Goal: Task Accomplishment & Management: Manage account settings

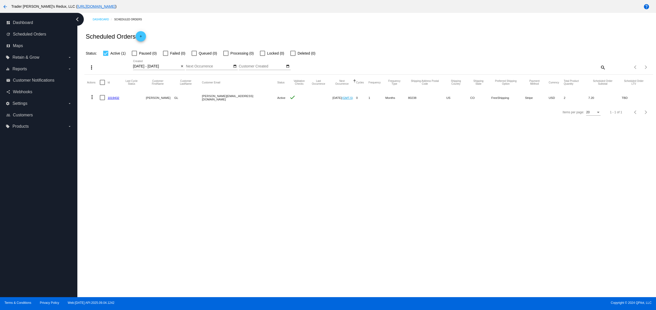
click at [252, 184] on div "Dashboard Scheduled Orders Scheduled Orders add Status: Active (1) Paused (0) F…" at bounding box center [366, 155] width 578 height 285
click at [142, 37] on mat-icon "add" at bounding box center [141, 38] width 6 height 6
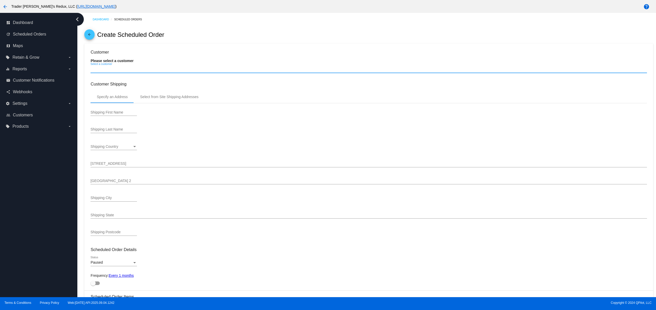
click at [119, 68] on input "Select a customer" at bounding box center [368, 69] width 556 height 4
type input "[DATE]"
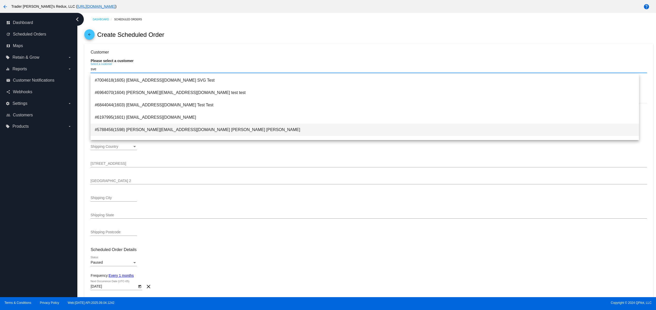
type input "sve"
click at [201, 135] on span "#5788456(1598) [PERSON_NAME][EMAIL_ADDRESS][DOMAIN_NAME] [PERSON_NAME] [PERSON_…" at bounding box center [365, 130] width 540 height 12
type input "[PERSON_NAME]"
type input "GL"
type input "Sfr"
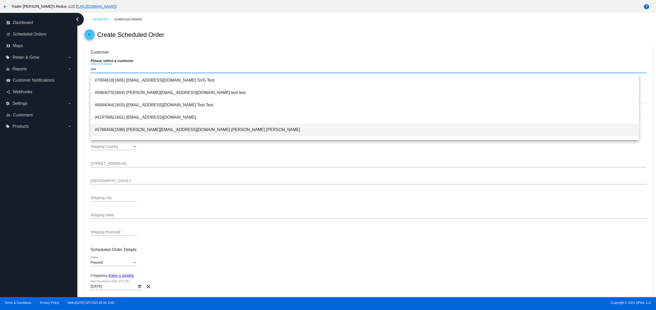
type input "[GEOGRAPHIC_DATA]"
type input "80238"
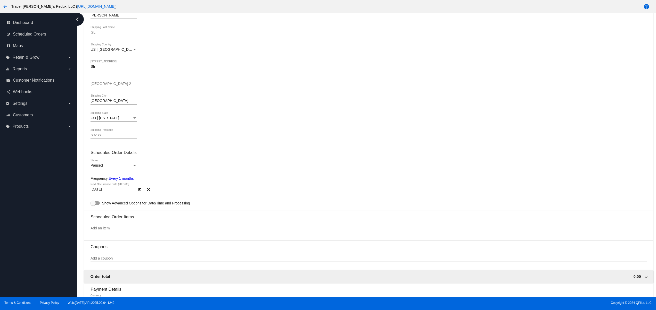
scroll to position [103, 0]
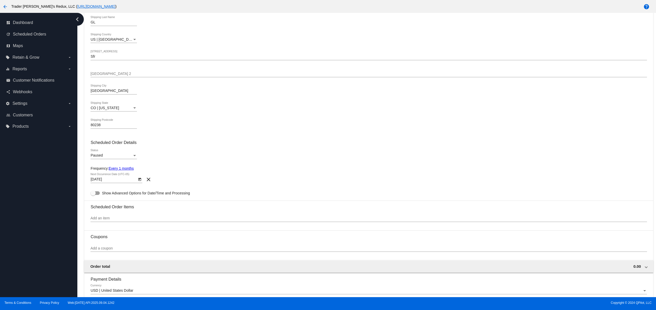
click at [106, 184] on body "arrow_back Trader [PERSON_NAME]'s Redux, LLC ( [URL][DOMAIN_NAME] ) help dashbo…" at bounding box center [328, 155] width 656 height 310
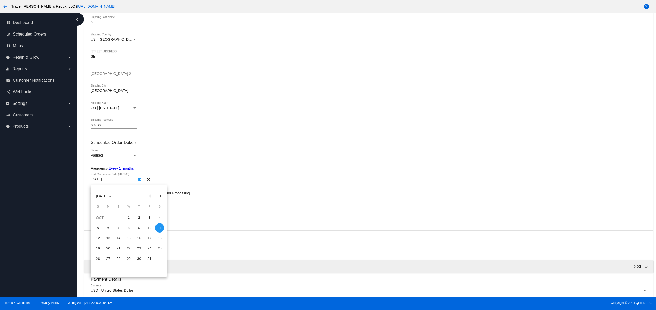
click at [105, 155] on div at bounding box center [328, 155] width 656 height 310
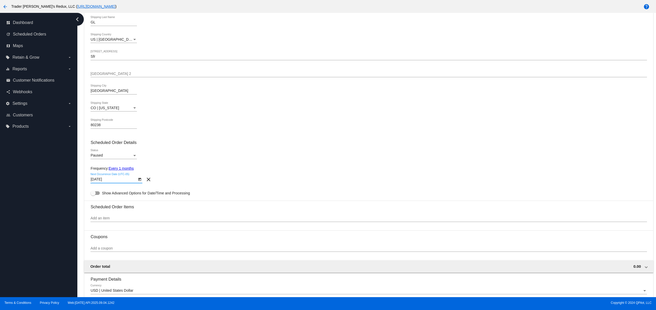
click at [105, 155] on div "Paused Status" at bounding box center [113, 154] width 46 height 10
click at [105, 146] on span "Active" at bounding box center [113, 147] width 46 height 11
click at [137, 181] on button "Open calendar" at bounding box center [139, 179] width 5 height 5
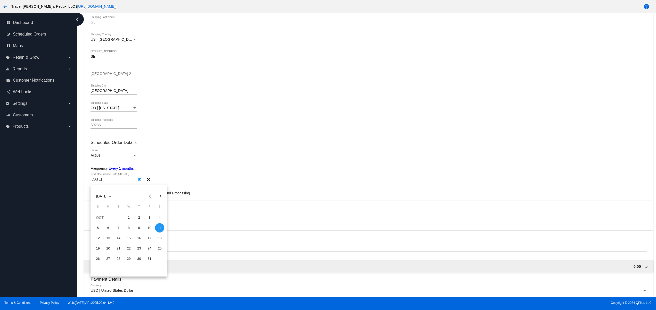
click at [149, 193] on button "Previous month" at bounding box center [150, 196] width 10 height 10
click at [98, 236] on div "6" at bounding box center [97, 238] width 9 height 9
type input "[DATE]"
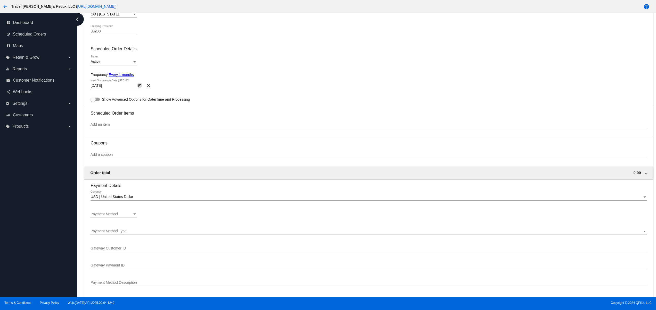
scroll to position [206, 0]
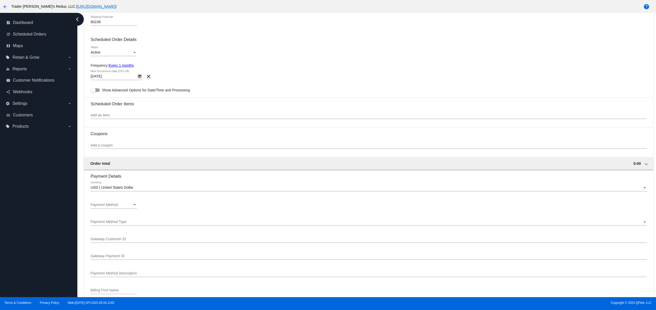
click at [60, 161] on div "dashboard Dashboard update Scheduled Orders map Maps local_offer Retain & Grow …" at bounding box center [38, 155] width 77 height 285
click at [126, 203] on div "Payment Method Payment Method" at bounding box center [113, 204] width 46 height 10
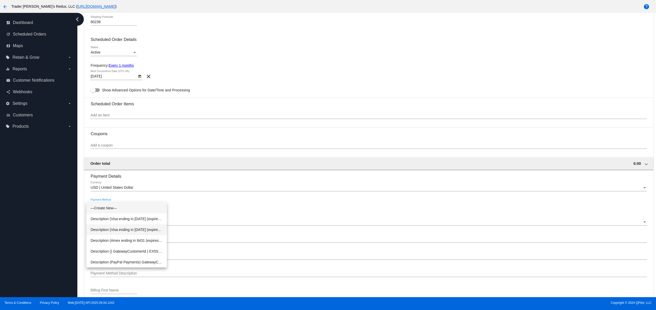
click at [140, 231] on span "Description (Visa ending in [DATE] (expires [CREDIT_CARD_DATA])) GatewayCustome…" at bounding box center [126, 230] width 72 height 11
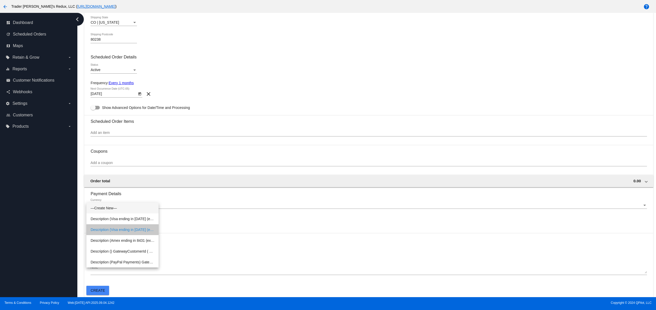
scroll to position [192, 0]
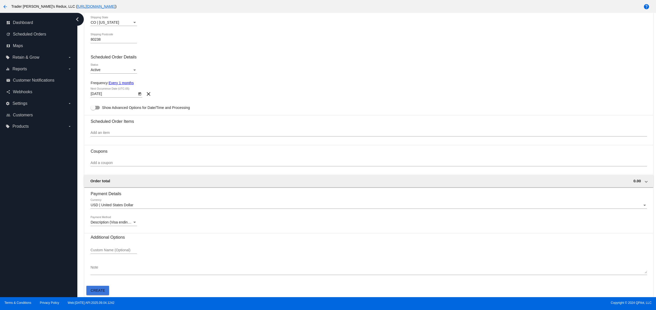
drag, startPoint x: 100, startPoint y: 294, endPoint x: 100, endPoint y: 289, distance: 5.2
click at [99, 293] on button "Create" at bounding box center [97, 290] width 23 height 9
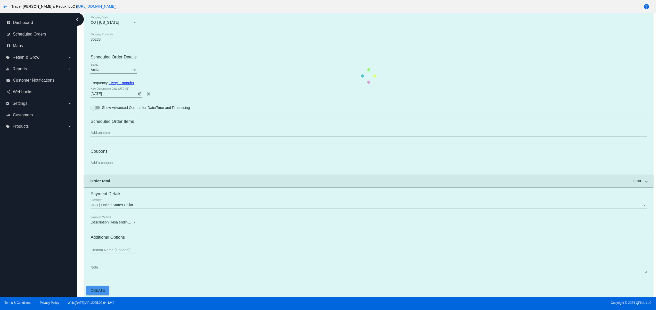
scroll to position [0, 0]
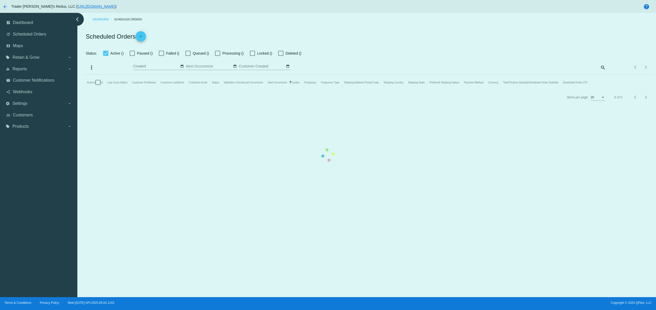
type input "[DATE] - [DATE]"
click at [348, 90] on mat-table "Actions Id Last Cycle Status Customer FirstName Customer LastName Customer Emai…" at bounding box center [368, 82] width 568 height 15
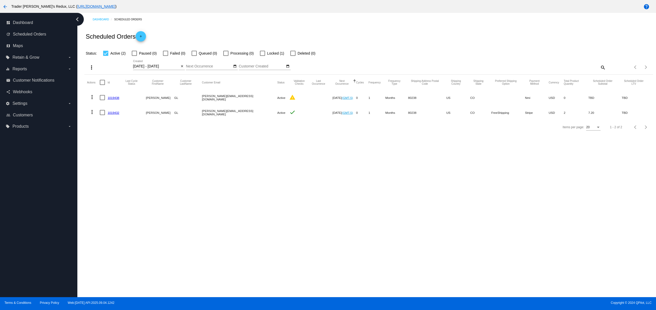
drag, startPoint x: 180, startPoint y: 99, endPoint x: 254, endPoint y: 127, distance: 78.7
click at [240, 100] on mat-row "more_vert 1019438 [PERSON_NAME] GL [PERSON_NAME][EMAIL_ADDRESS][DOMAIN_NAME] Ac…" at bounding box center [368, 97] width 563 height 15
click at [259, 179] on div "Dashboard Scheduled Orders Scheduled Orders add Status: Active (2) Paused (0) F…" at bounding box center [366, 155] width 578 height 285
click at [145, 36] on link "add" at bounding box center [141, 36] width 10 height 10
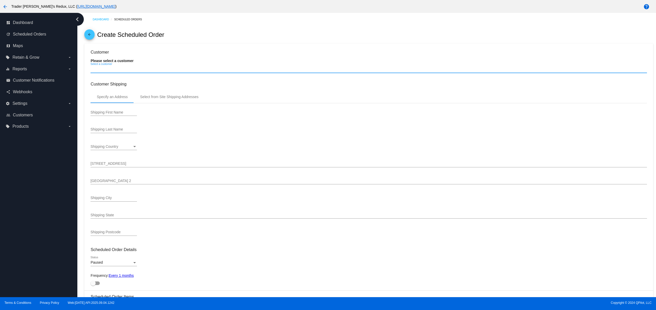
click at [113, 71] on input "Select a customer" at bounding box center [368, 69] width 556 height 4
type input "s"
type input "[DATE]"
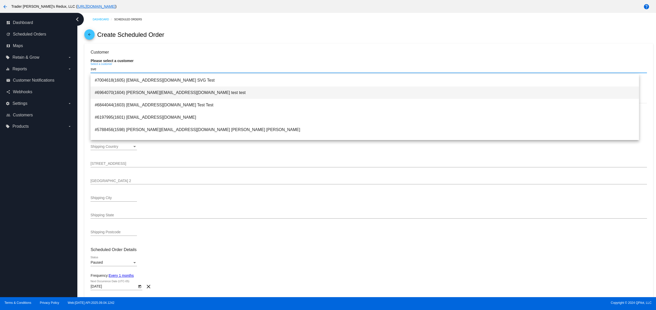
type input "sve"
click at [181, 92] on span "#6964070(1604) [PERSON_NAME][EMAIL_ADDRESS][DOMAIN_NAME] test test" at bounding box center [365, 93] width 540 height 12
type input "test"
type input "1615 Platte St"
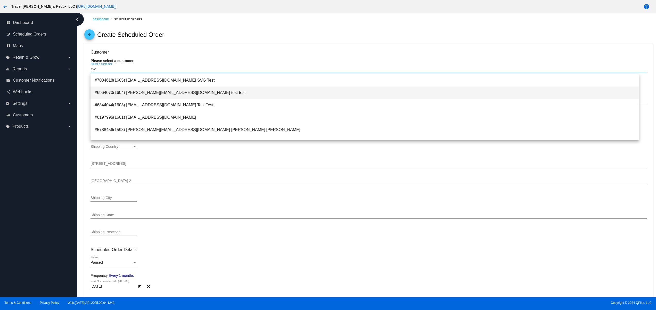
type input "[GEOGRAPHIC_DATA]"
type input "80202"
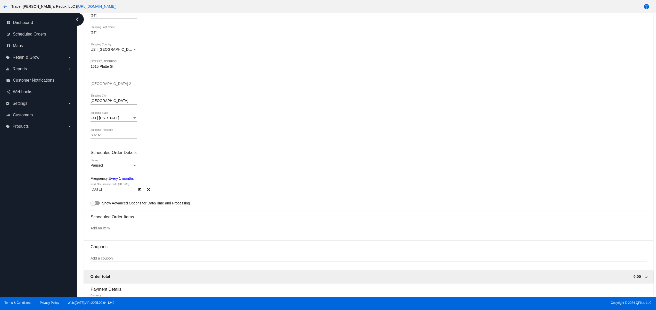
scroll to position [103, 0]
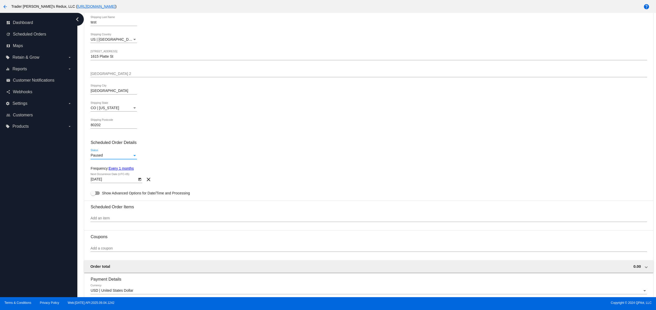
click at [98, 156] on span "Paused" at bounding box center [96, 155] width 12 height 4
click at [107, 149] on span "Active" at bounding box center [113, 147] width 46 height 11
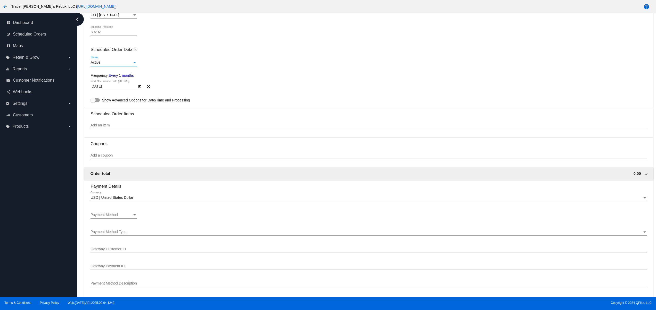
scroll to position [206, 0]
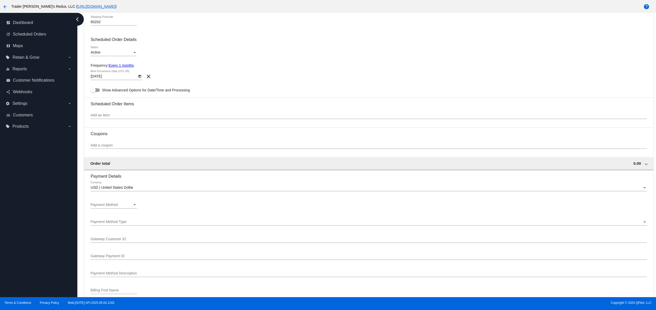
click at [125, 114] on div "Add an item" at bounding box center [368, 114] width 556 height 10
click at [126, 119] on div "Add an item" at bounding box center [368, 114] width 556 height 10
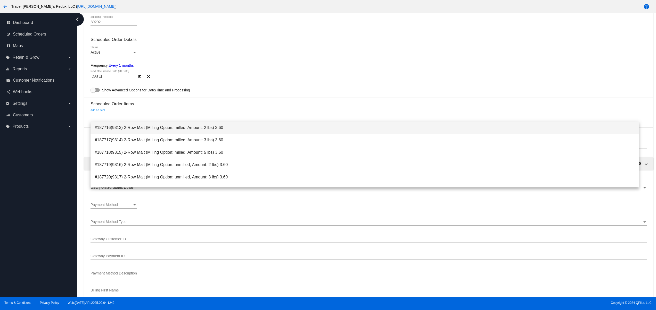
click at [131, 124] on span "#187716(9313) 2-Row Malt (Milling Option: milled, Amount: 2 lbs) 3.60" at bounding box center [365, 128] width 540 height 12
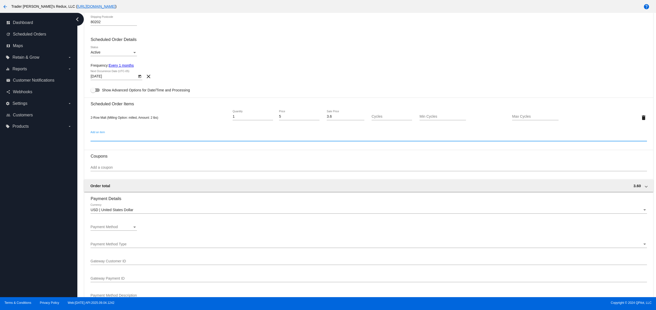
click at [139, 78] on icon "Open calendar" at bounding box center [139, 76] width 3 height 3
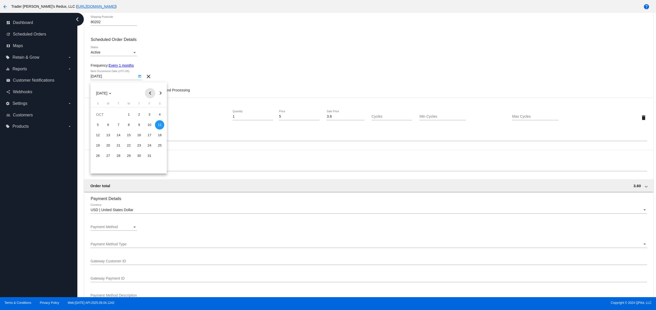
click at [150, 94] on button "Previous month" at bounding box center [150, 93] width 10 height 10
click at [111, 134] on div "7" at bounding box center [107, 135] width 9 height 9
type input "[DATE]"
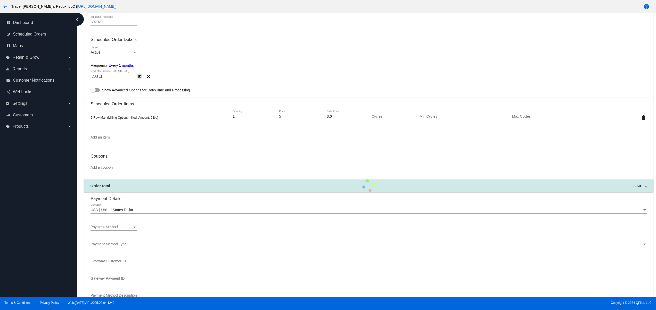
click at [34, 207] on div "dashboard Dashboard update Scheduled Orders map Maps local_offer Retain & Grow …" at bounding box center [38, 155] width 77 height 285
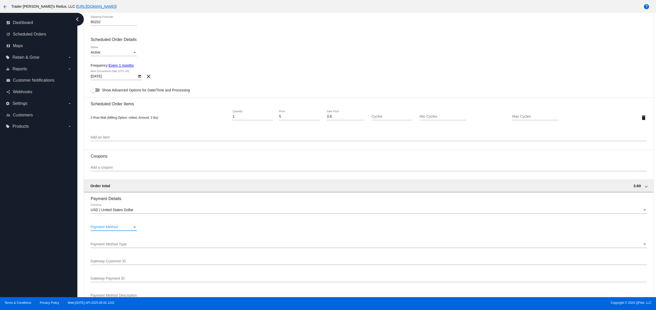
click at [124, 229] on div "Payment Method" at bounding box center [111, 227] width 42 height 4
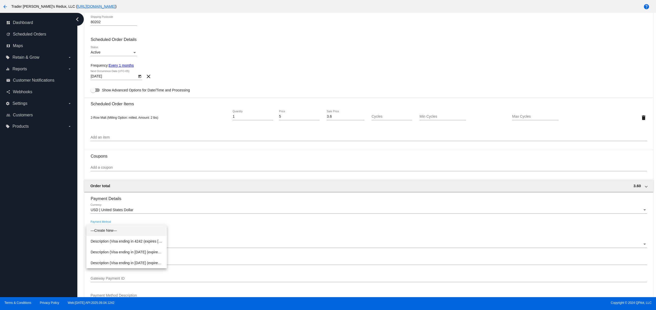
click at [123, 231] on span "—Create New—" at bounding box center [126, 230] width 72 height 11
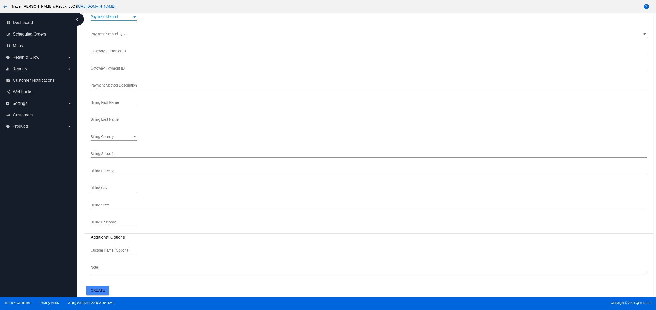
scroll to position [421, 0]
click at [100, 290] on span "Create" at bounding box center [98, 291] width 14 height 4
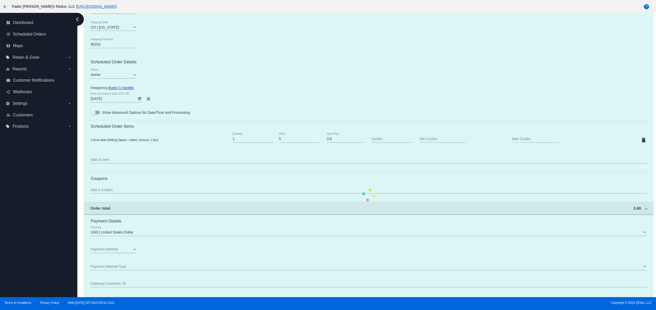
scroll to position [111, 0]
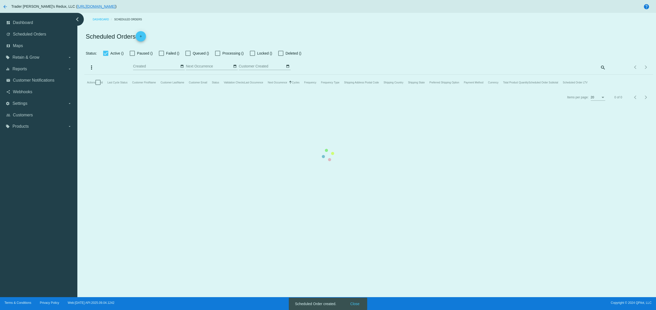
type input "[DATE] - [DATE]"
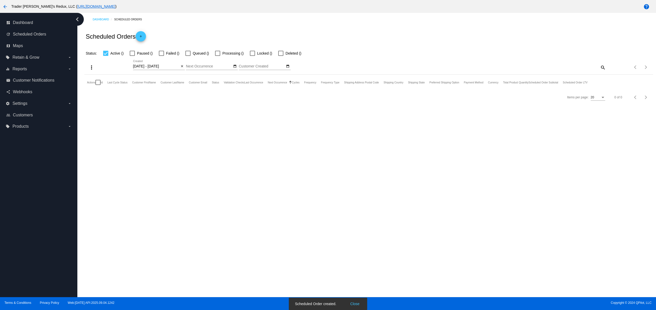
click at [354, 303] on button "Close" at bounding box center [355, 304] width 12 height 5
click at [180, 64] on mat-icon "close" at bounding box center [182, 66] width 4 height 4
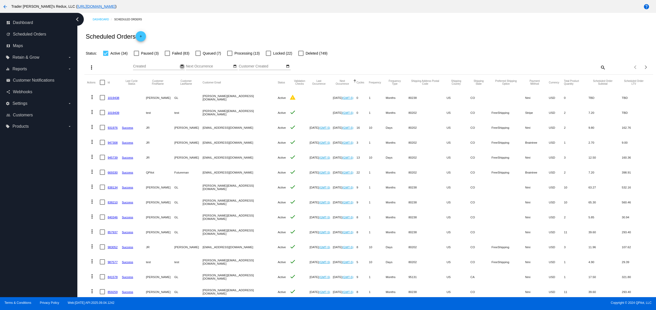
click at [184, 68] on button "date_range" at bounding box center [181, 66] width 5 height 5
click at [178, 102] on td "11" at bounding box center [178, 99] width 9 height 8
type input "[DATE] - [DATE]"
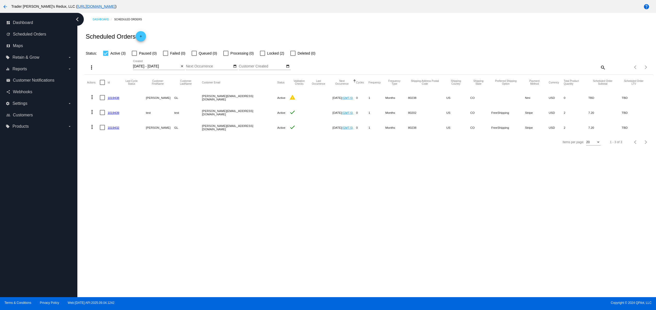
drag, startPoint x: 188, startPoint y: 129, endPoint x: 246, endPoint y: 141, distance: 59.3
click at [240, 135] on section "Actions Id Last Cycle Status Customer FirstName Customer LastName Customer Emai…" at bounding box center [368, 105] width 568 height 60
click at [264, 175] on div "Dashboard Scheduled Orders Scheduled Orders add Status: Active (3) Paused (0) F…" at bounding box center [366, 155] width 578 height 285
click at [115, 113] on link "1019439" at bounding box center [113, 112] width 12 height 3
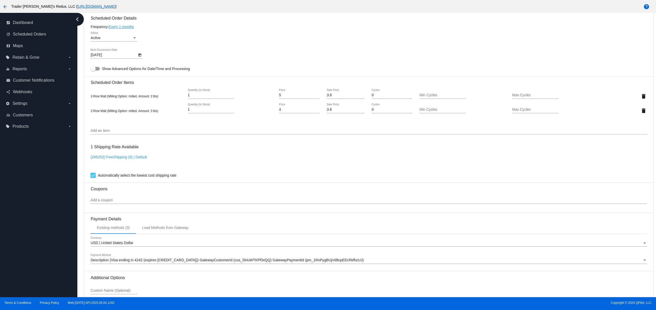
scroll to position [313, 0]
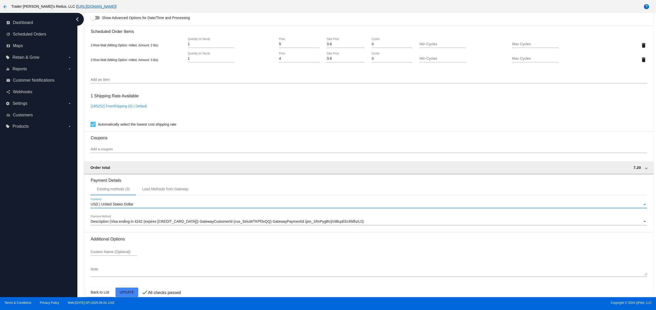
click at [128, 206] on span "USD | United States Dollar" at bounding box center [111, 204] width 43 height 4
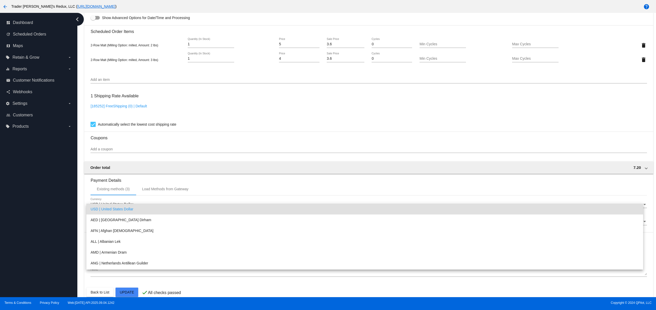
click at [52, 203] on div at bounding box center [328, 155] width 656 height 310
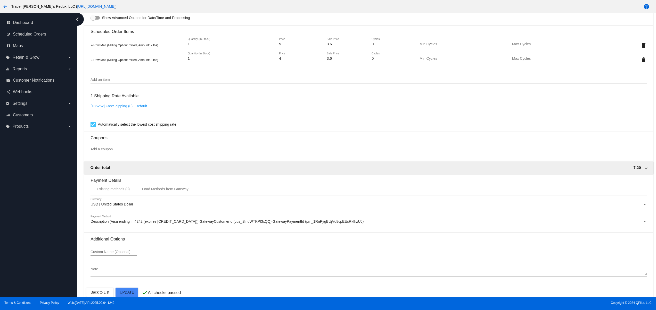
click at [153, 222] on div "Description (Visa ending in 4242 (expires [CREDIT_CARD_DATA])) GatewayCustomerI…" at bounding box center [368, 221] width 556 height 10
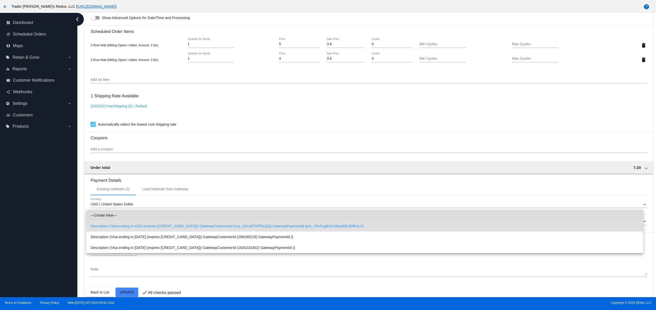
click at [123, 212] on span "—Create New—" at bounding box center [364, 215] width 548 height 11
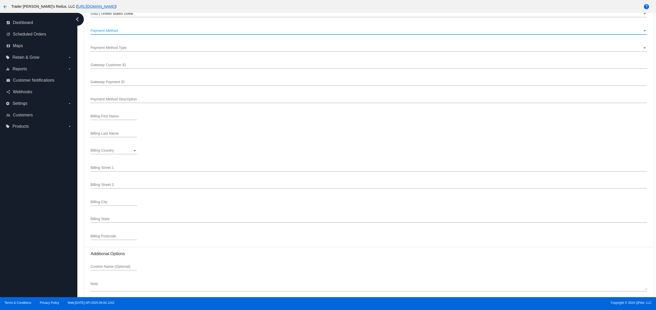
scroll to position [532, 0]
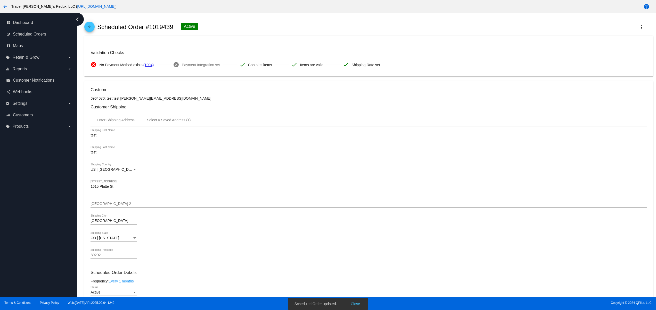
scroll to position [0, 0]
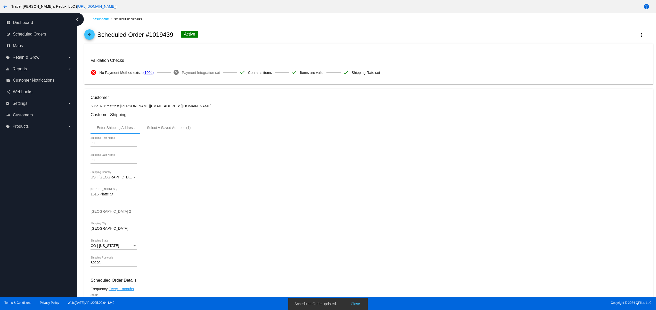
drag, startPoint x: 108, startPoint y: 70, endPoint x: 201, endPoint y: 64, distance: 93.7
click at [159, 69] on div "cancel No Payment Method exists (1004)" at bounding box center [131, 72] width 82 height 11
click at [250, 54] on mat-card-content "Validation Checks cancel No Payment Method exists (1004) cancel Payment Integra…" at bounding box center [368, 64] width 556 height 28
click at [92, 34] on mat-icon "arrow_back" at bounding box center [89, 36] width 6 height 6
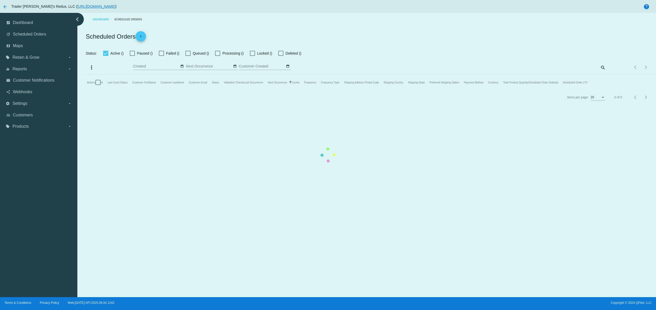
type input "[DATE] - [DATE]"
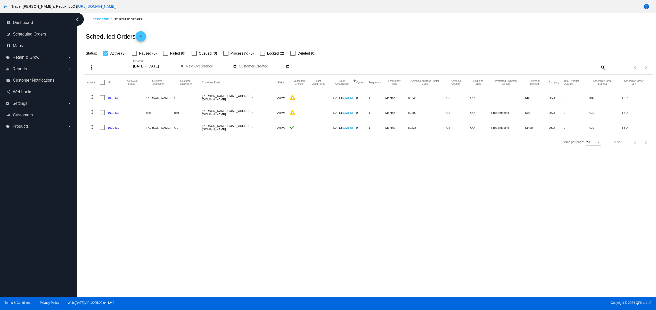
click at [269, 161] on div "Dashboard Scheduled Orders Scheduled Orders add Status: Active (3) Paused (0) F…" at bounding box center [366, 155] width 578 height 285
click at [137, 36] on link "add" at bounding box center [141, 36] width 10 height 10
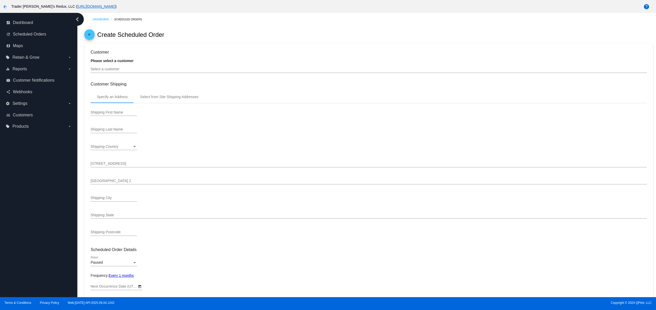
click at [128, 67] on div "Select a customer" at bounding box center [368, 68] width 556 height 10
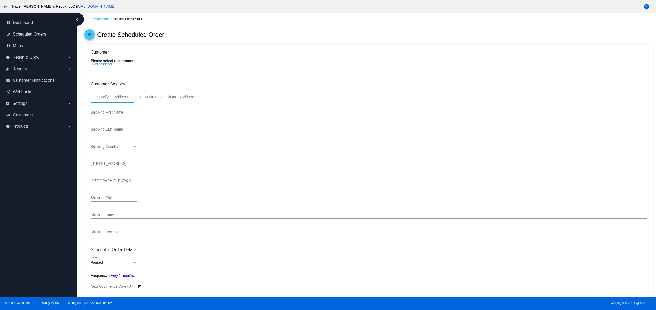
type input "[DATE]"
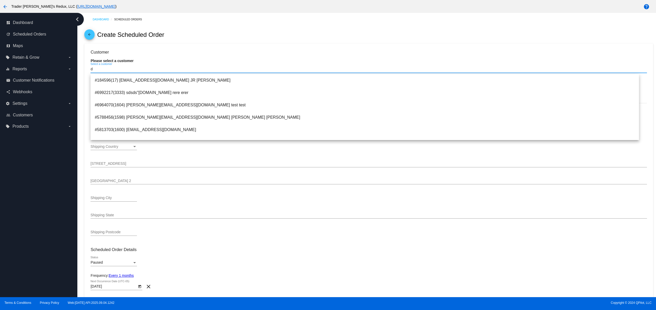
drag, startPoint x: 92, startPoint y: 73, endPoint x: 73, endPoint y: 75, distance: 18.7
click at [73, 75] on div "dashboard Dashboard update Scheduled Orders map Maps local_offer Retain & Grow …" at bounding box center [328, 155] width 656 height 285
drag, startPoint x: 112, startPoint y: 70, endPoint x: 86, endPoint y: 73, distance: 26.4
drag, startPoint x: 99, startPoint y: 69, endPoint x: 68, endPoint y: 75, distance: 32.2
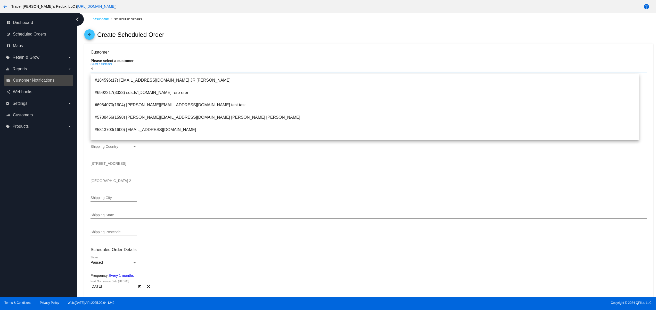
click at [68, 75] on div "dashboard Dashboard update Scheduled Orders map Maps local_offer Retain & Grow …" at bounding box center [328, 155] width 656 height 285
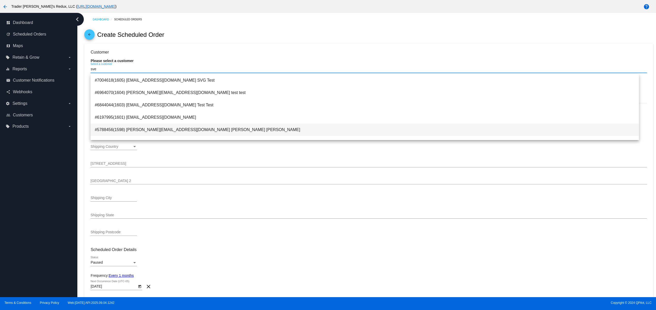
type input "sve"
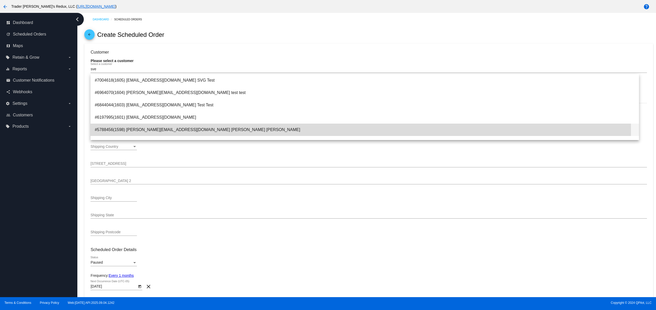
click at [156, 131] on span "#5788456(1598) [PERSON_NAME][EMAIL_ADDRESS][DOMAIN_NAME] [PERSON_NAME] [PERSON_…" at bounding box center [365, 130] width 540 height 12
type input "[PERSON_NAME]"
type input "GL"
type input "Sfr"
type input "[GEOGRAPHIC_DATA]"
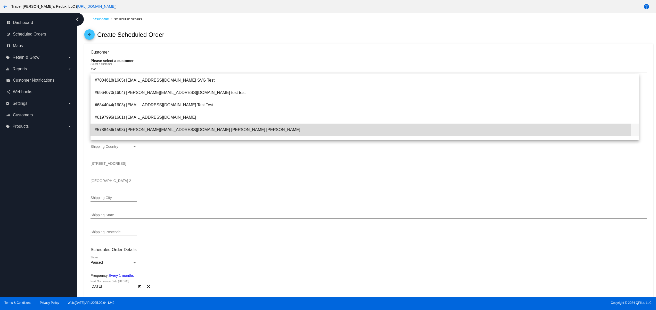
type input "80238"
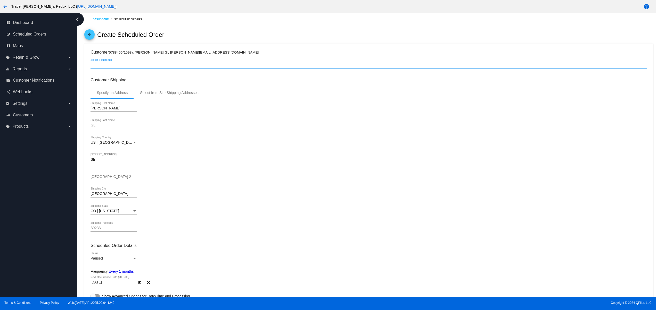
scroll to position [103, 0]
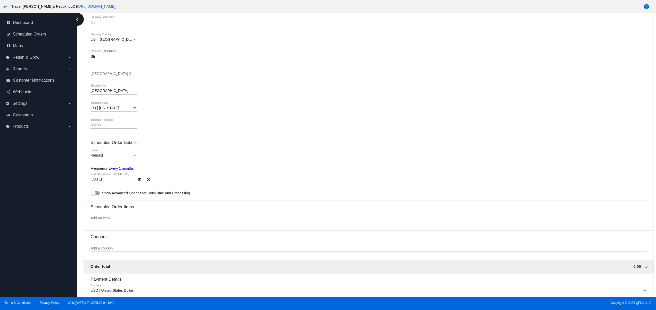
click at [101, 155] on div "Paused Status" at bounding box center [113, 154] width 46 height 10
click at [101, 144] on span "Active" at bounding box center [113, 147] width 46 height 11
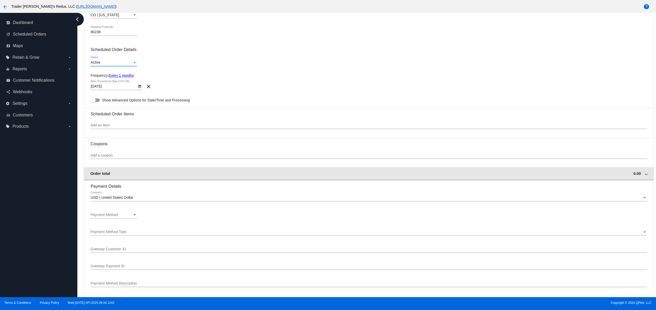
scroll to position [206, 0]
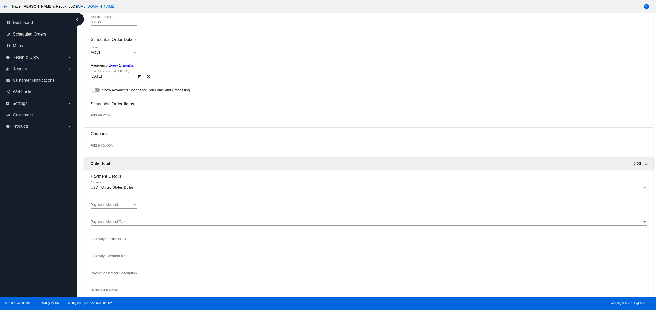
click at [129, 116] on input "Add an item" at bounding box center [368, 115] width 556 height 4
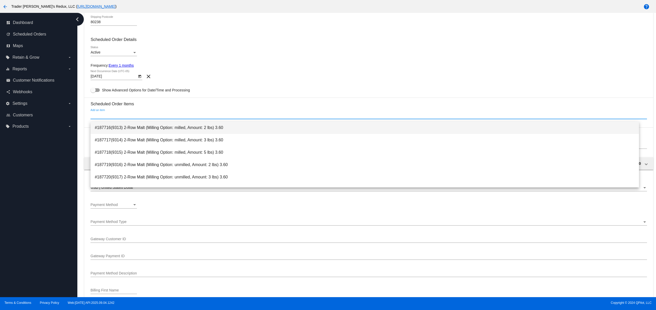
click at [128, 125] on span "#187716(9313) 2-Row Malt (Milling Option: milled, Amount: 2 lbs) 3.60" at bounding box center [365, 128] width 540 height 12
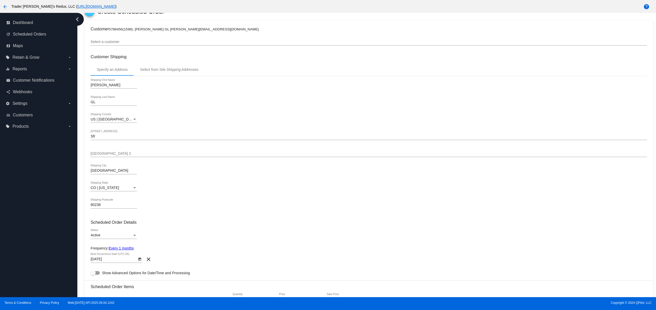
scroll to position [0, 0]
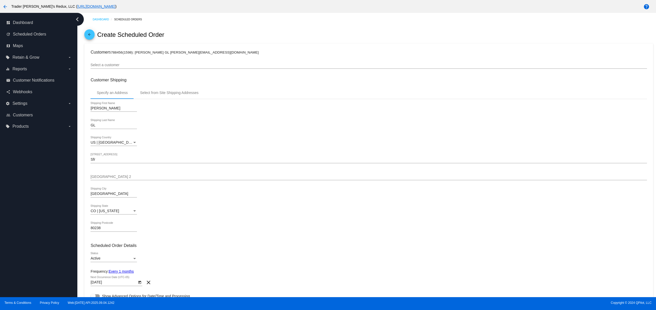
click at [109, 143] on div "US | [GEOGRAPHIC_DATA]" at bounding box center [111, 143] width 42 height 4
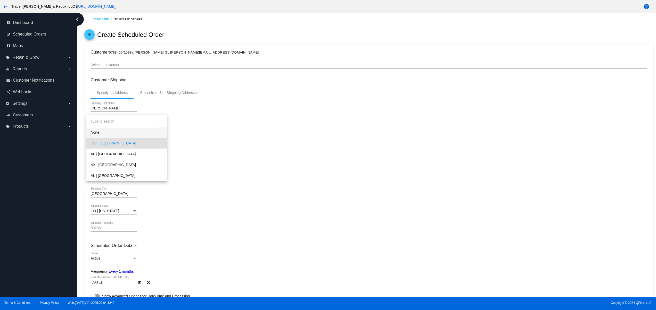
click at [114, 137] on span "None" at bounding box center [126, 132] width 72 height 11
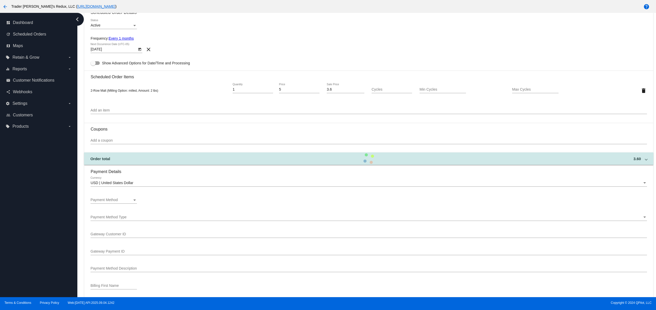
scroll to position [215, 0]
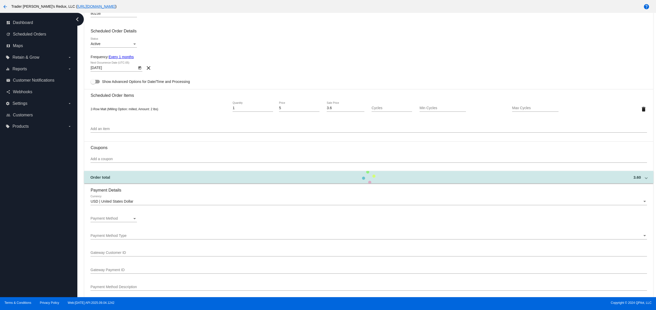
click at [109, 216] on div "Payment Method Payment Method" at bounding box center [113, 217] width 46 height 10
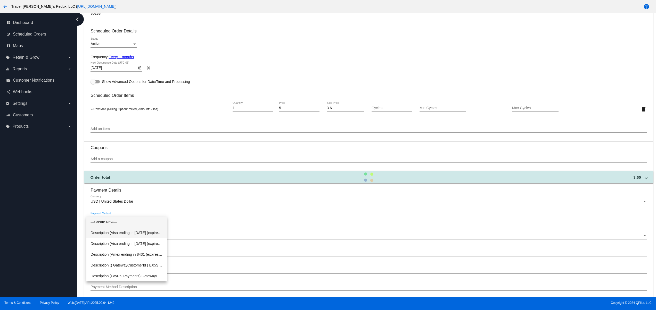
click at [118, 238] on span "Description (Visa ending in [DATE] (expires [CREDIT_CARD_DATA])) GatewayCustome…" at bounding box center [126, 233] width 72 height 11
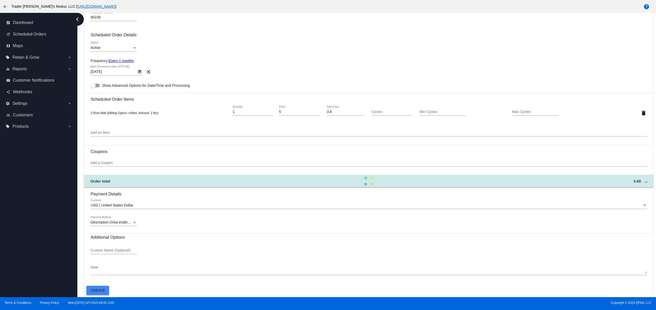
click at [139, 73] on icon "Open calendar" at bounding box center [140, 72] width 4 height 6
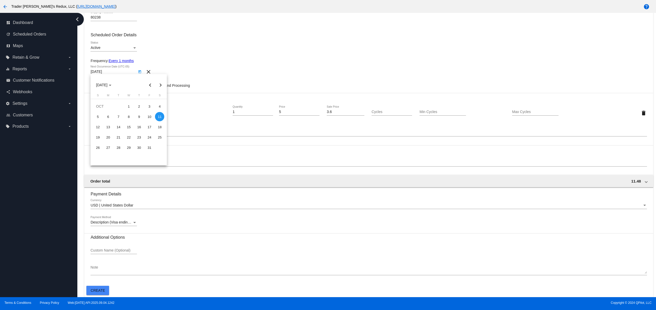
click at [150, 84] on button "Previous month" at bounding box center [150, 85] width 10 height 10
click at [121, 118] on div "1" at bounding box center [118, 116] width 9 height 9
type input "[DATE]"
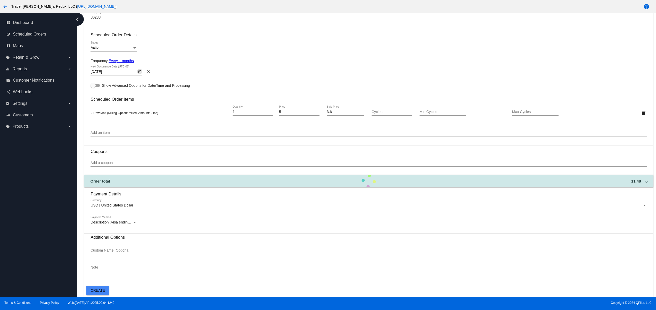
click at [61, 201] on div "dashboard Dashboard update Scheduled Orders map Maps local_offer Retain & Grow …" at bounding box center [38, 155] width 77 height 285
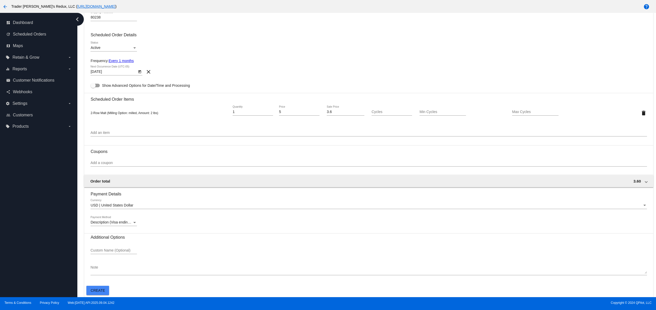
click at [99, 287] on button "Create" at bounding box center [97, 290] width 23 height 9
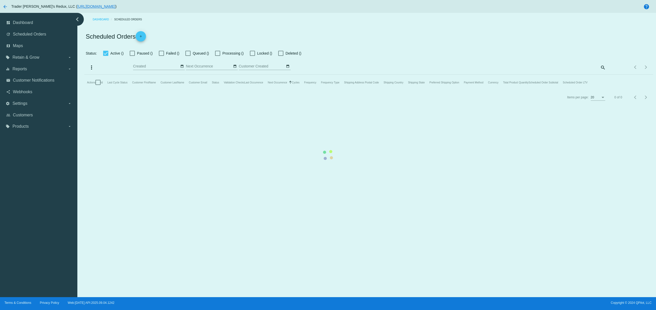
type input "[DATE] - [DATE]"
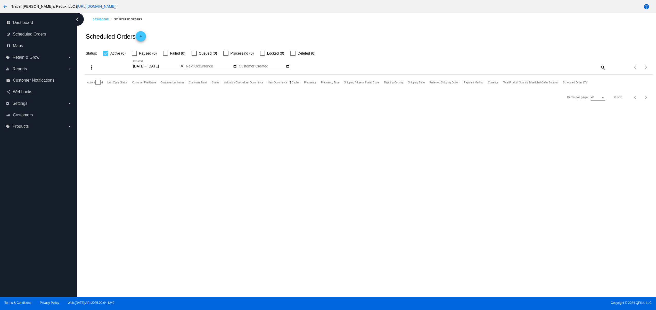
click at [184, 71] on div "[DATE] - [DATE] Sep Jan Feb Mar Apr Su" at bounding box center [159, 67] width 52 height 15
click at [181, 65] on mat-icon "close" at bounding box center [182, 66] width 4 height 4
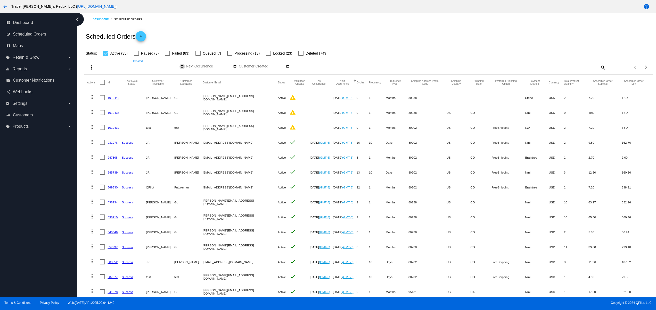
click at [181, 65] on mat-icon "date_range" at bounding box center [182, 66] width 4 height 4
click at [177, 95] on td "11" at bounding box center [178, 99] width 9 height 8
type input "[DATE] - [DATE]"
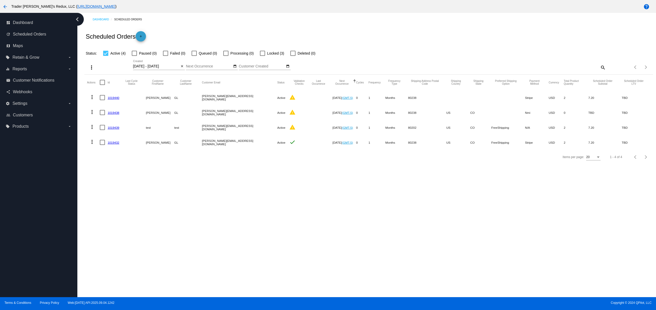
click at [144, 36] on mat-icon "add" at bounding box center [141, 38] width 6 height 6
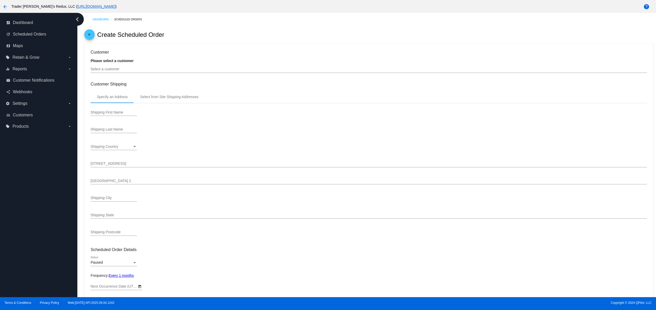
type input "[DATE]"
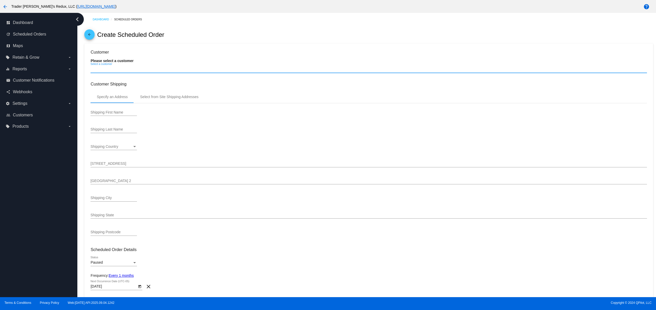
click at [121, 71] on input "Select a customer" at bounding box center [368, 69] width 556 height 4
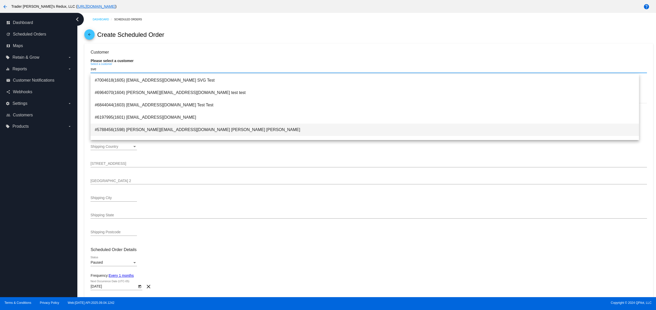
type input "sve"
click at [195, 132] on span "#5788456(1598) [PERSON_NAME][EMAIL_ADDRESS][DOMAIN_NAME] [PERSON_NAME] [PERSON_…" at bounding box center [365, 130] width 540 height 12
type input "[PERSON_NAME]"
type input "GL"
type input "Sfr"
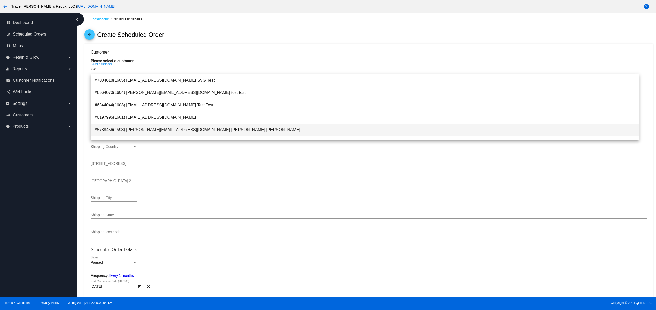
type input "[GEOGRAPHIC_DATA]"
type input "80238"
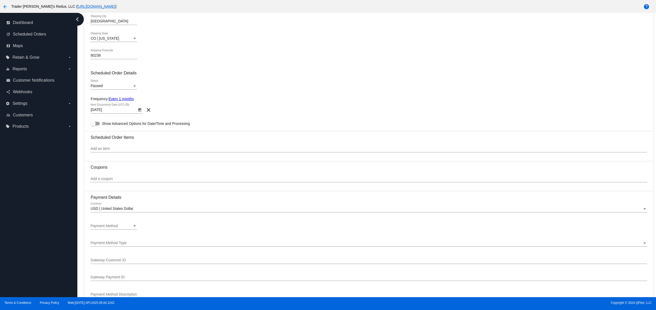
scroll to position [206, 0]
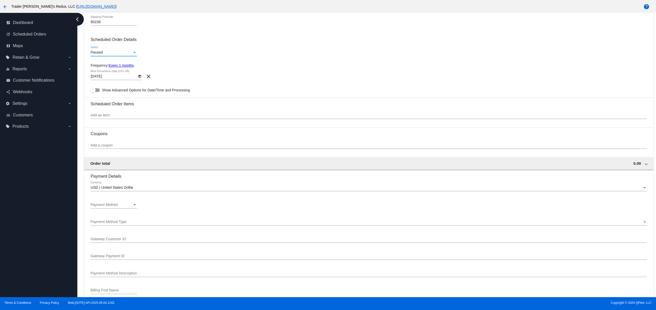
click at [126, 52] on div "Paused" at bounding box center [111, 53] width 42 height 4
click at [111, 44] on span "Active" at bounding box center [113, 43] width 46 height 11
click at [119, 202] on div "Payment Method Payment Method" at bounding box center [113, 204] width 46 height 10
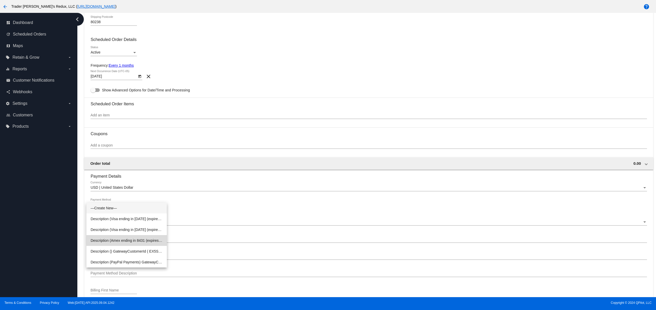
click at [135, 245] on span "Description (Amex ending in 8431 (expires [CREDIT_CARD_DATA])) GatewayCustomerI…" at bounding box center [126, 240] width 72 height 11
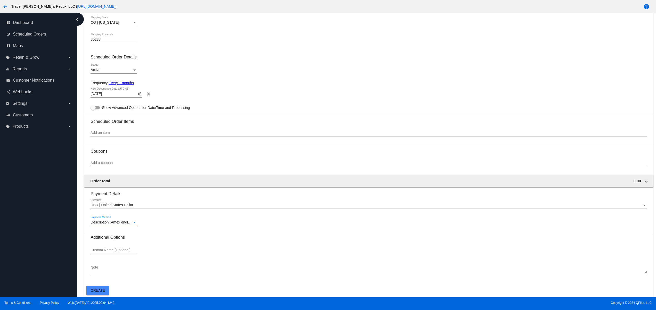
scroll to position [192, 0]
click at [136, 221] on div "Payment Method" at bounding box center [134, 223] width 5 height 4
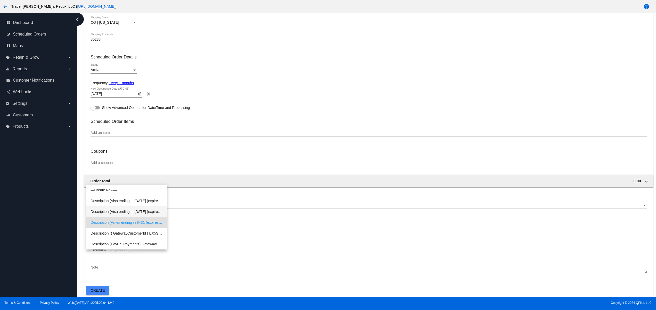
click at [131, 212] on span "Description (Visa ending in [DATE] (expires [CREDIT_CARD_DATA])) GatewayCustome…" at bounding box center [126, 211] width 72 height 11
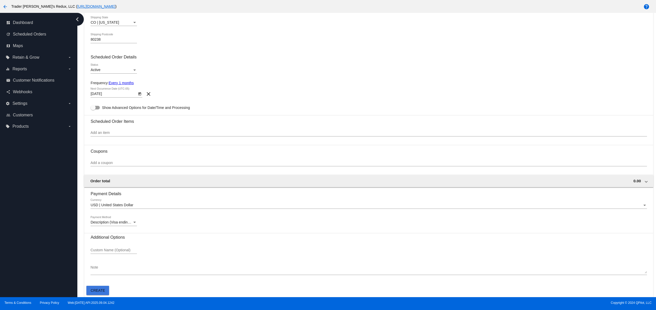
click at [91, 291] on span "Create" at bounding box center [98, 291] width 14 height 4
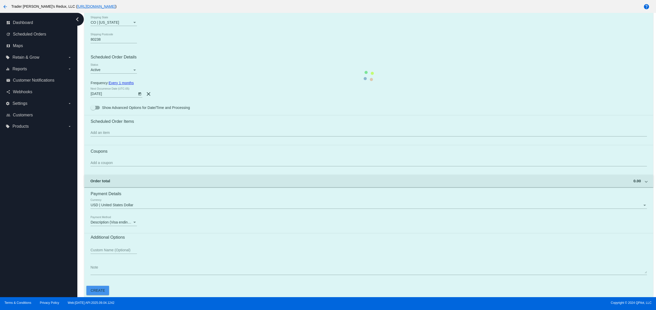
scroll to position [0, 0]
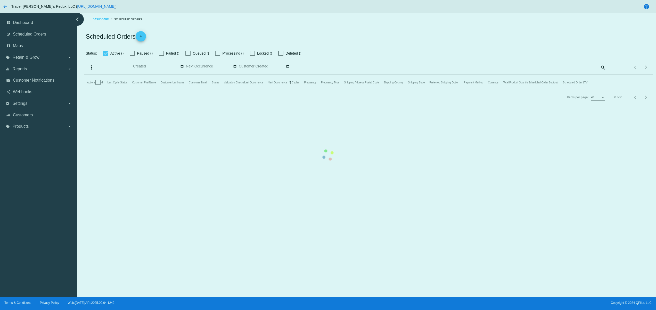
type input "[DATE] - [DATE]"
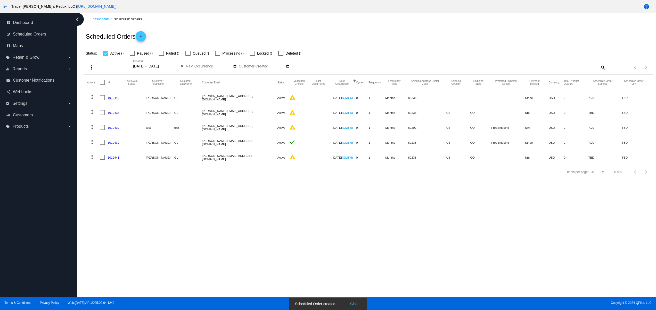
click at [355, 303] on button "Close" at bounding box center [355, 304] width 12 height 5
click at [279, 233] on div "Dashboard Scheduled Orders Scheduled Orders add Status: Active (5) Paused (0) F…" at bounding box center [366, 155] width 578 height 285
click at [145, 33] on link "add" at bounding box center [141, 36] width 10 height 10
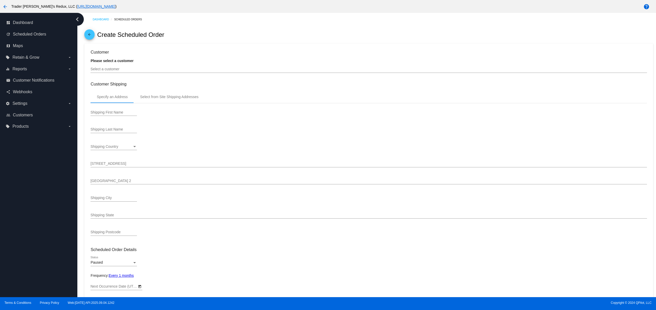
type input "[DATE]"
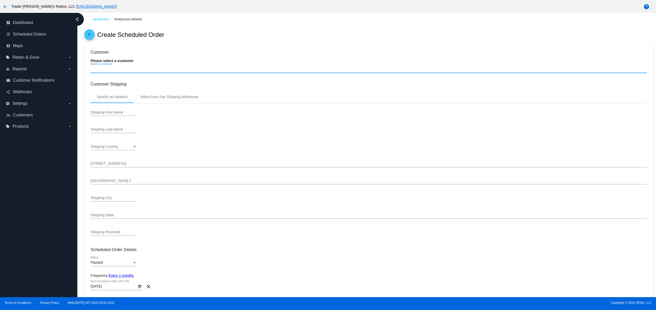
click at [133, 69] on input "Select a customer" at bounding box center [368, 69] width 556 height 4
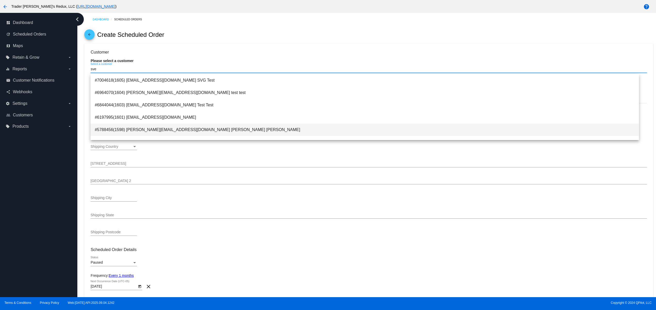
type input "sve"
click at [204, 127] on span "#5788456(1598) [PERSON_NAME][EMAIL_ADDRESS][DOMAIN_NAME] [PERSON_NAME] [PERSON_…" at bounding box center [365, 130] width 540 height 12
type input "[PERSON_NAME]"
type input "GL"
type input "Sfr"
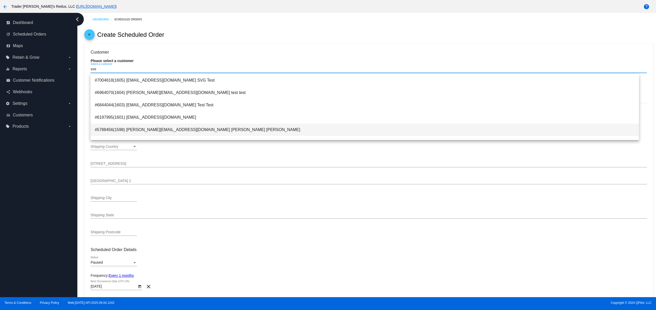
type input "[GEOGRAPHIC_DATA]"
type input "80238"
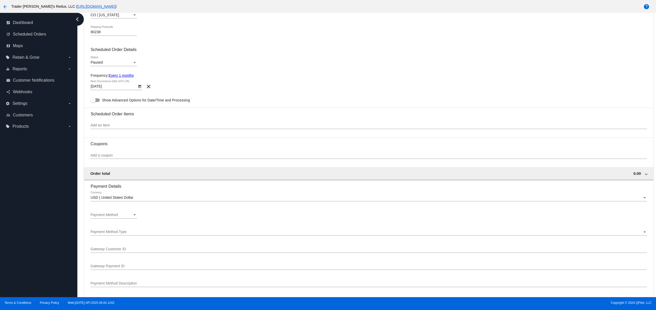
scroll to position [206, 0]
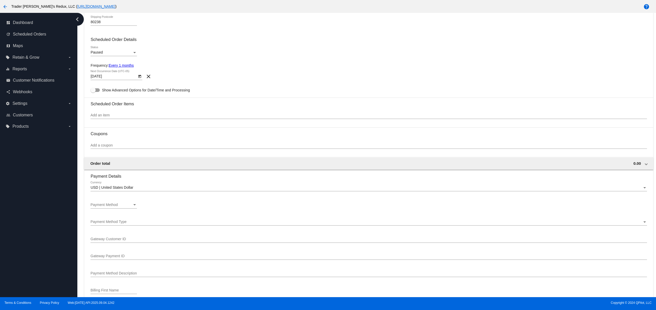
click at [103, 53] on div "Paused" at bounding box center [111, 53] width 42 height 4
click at [103, 44] on span "Active" at bounding box center [113, 43] width 46 height 11
click at [117, 114] on div "Add an item" at bounding box center [368, 114] width 556 height 10
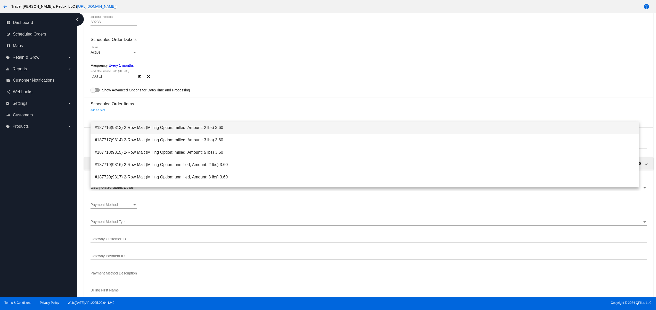
click at [116, 128] on span "#187716(9313) 2-Row Malt (Milling Option: milled, Amount: 2 lbs) 3.60" at bounding box center [365, 128] width 540 height 12
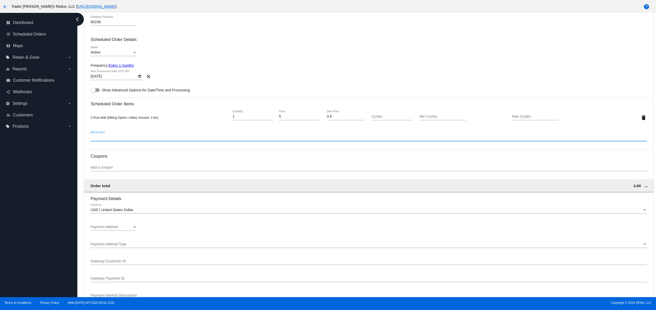
click at [127, 227] on div "Payment Method Payment Method" at bounding box center [113, 226] width 46 height 10
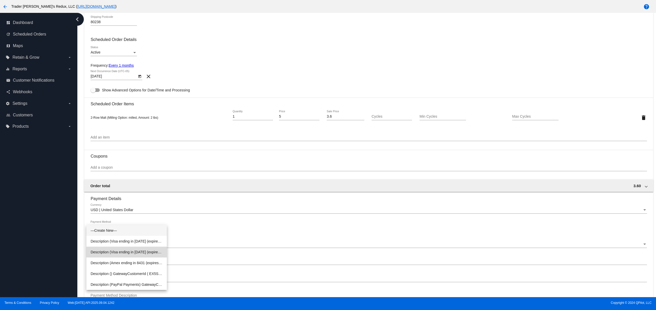
click at [141, 255] on span "Description (Visa ending in [DATE] (expires [CREDIT_CARD_DATA])) GatewayCustome…" at bounding box center [126, 252] width 72 height 11
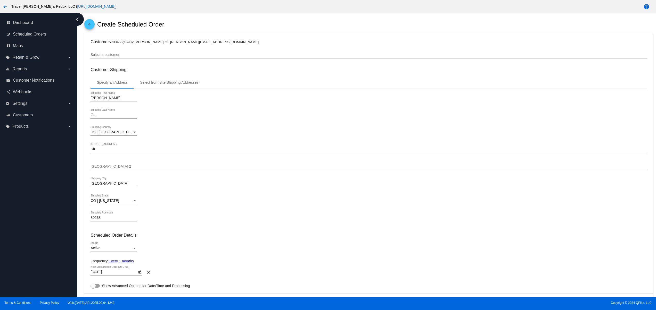
scroll to position [0, 0]
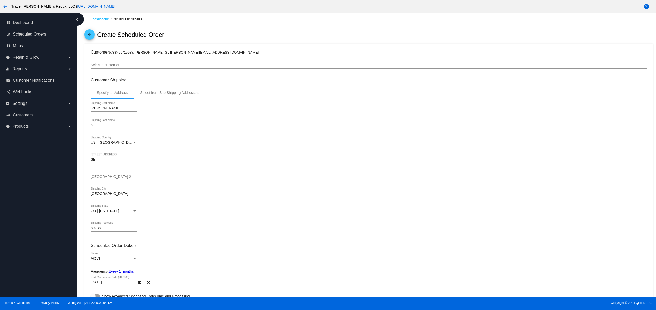
click at [114, 146] on div at bounding box center [113, 146] width 46 height 0
click at [112, 141] on div "US | [GEOGRAPHIC_DATA] Shipping Country" at bounding box center [113, 141] width 46 height 10
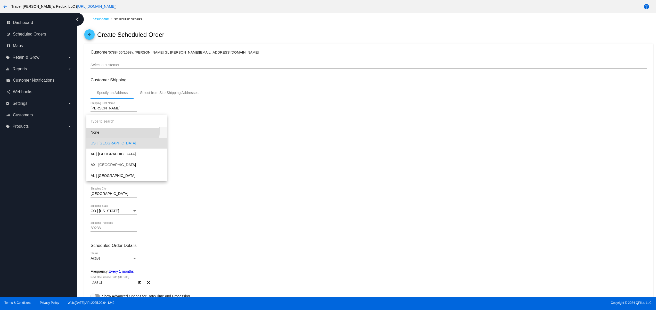
click at [111, 130] on span "None" at bounding box center [126, 132] width 72 height 11
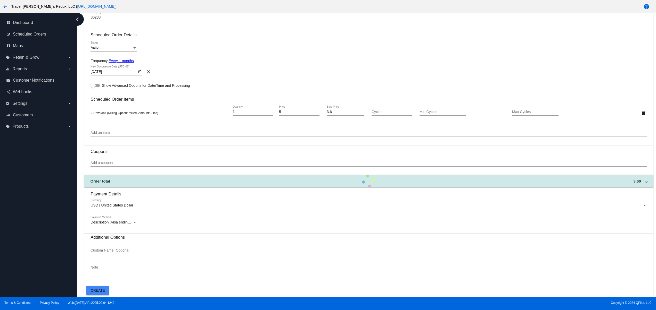
scroll to position [214, 0]
click at [93, 292] on span "Create" at bounding box center [98, 291] width 14 height 4
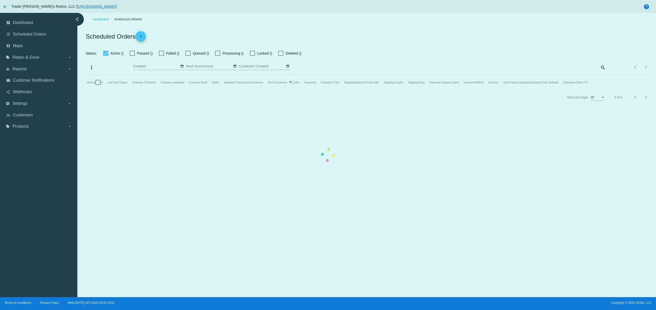
type input "[DATE] - [DATE]"
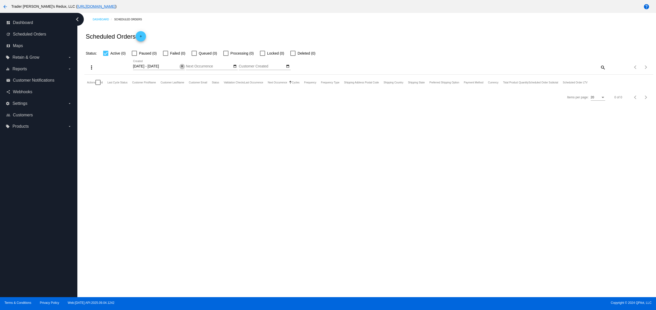
click at [181, 65] on mat-icon "close" at bounding box center [182, 66] width 4 height 4
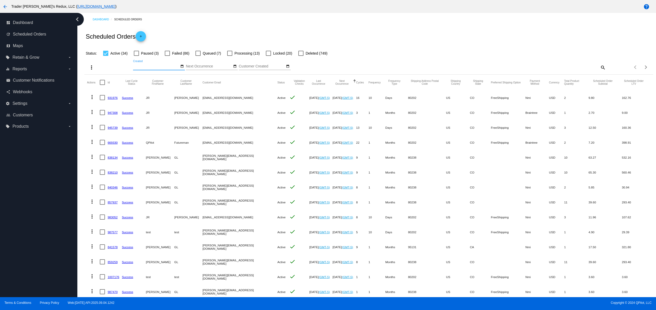
click at [136, 38] on link "add" at bounding box center [141, 36] width 10 height 10
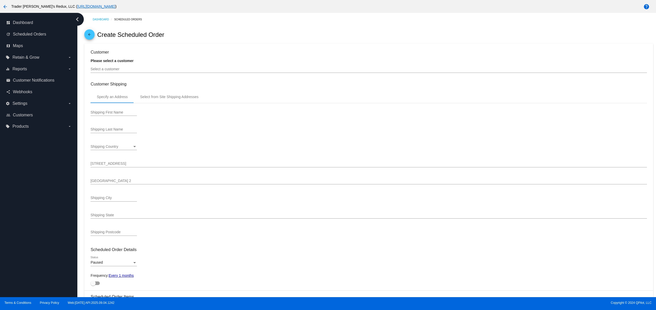
click at [134, 68] on div "Select a customer" at bounding box center [368, 68] width 556 height 10
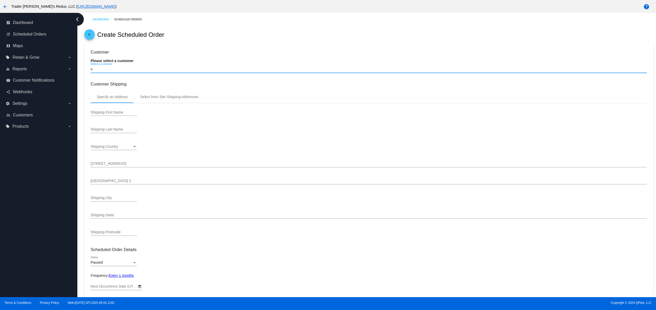
type input "sv"
type input "[DATE]"
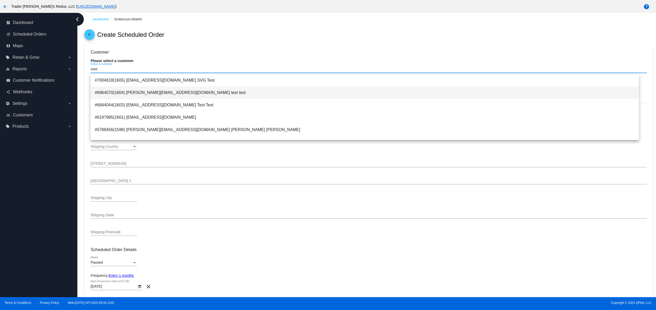
type input "svet"
click at [184, 95] on span "#6964070(1604) [PERSON_NAME][EMAIL_ADDRESS][DOMAIN_NAME] test test" at bounding box center [365, 93] width 540 height 12
type input "test"
type input "1615 Platte St"
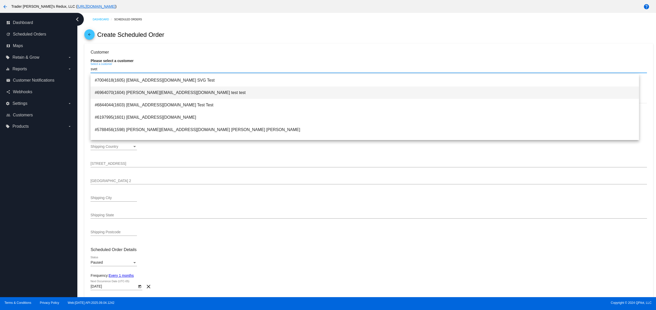
type input "[GEOGRAPHIC_DATA]"
type input "80202"
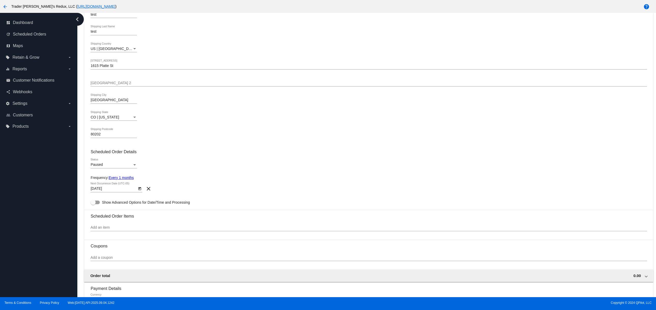
scroll to position [103, 0]
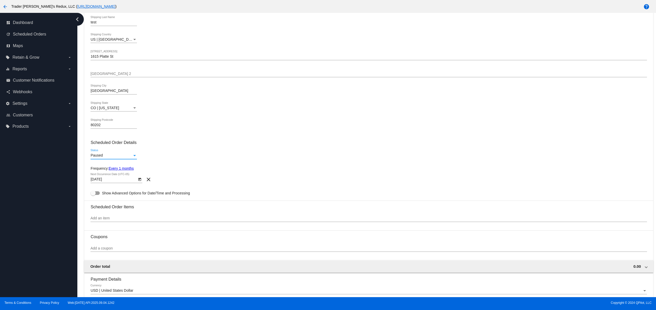
click at [115, 158] on div "Paused" at bounding box center [111, 156] width 42 height 4
click at [106, 148] on span "Active" at bounding box center [113, 147] width 46 height 11
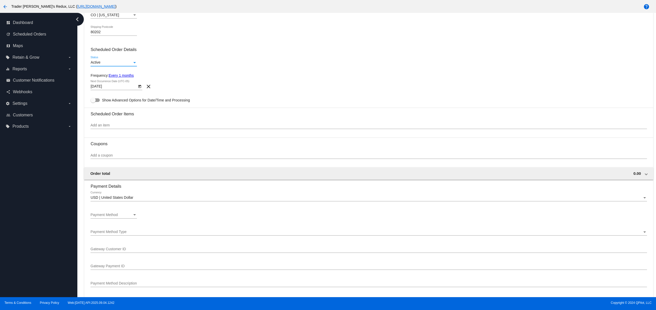
scroll to position [206, 0]
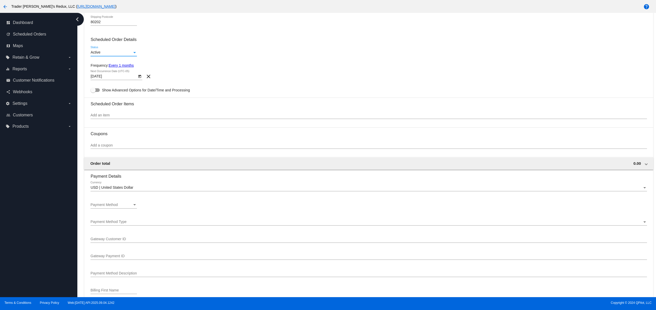
click at [117, 118] on input "Add an item" at bounding box center [368, 115] width 556 height 4
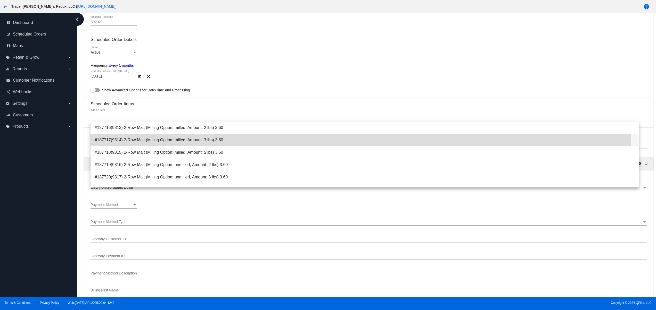
click at [114, 136] on span "#187717(9314) 2-Row Malt (Milling Option: milled, Amount: 3 lbs) 3.60" at bounding box center [365, 140] width 540 height 12
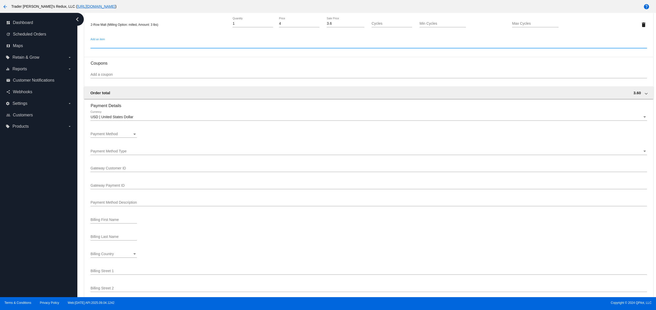
scroll to position [309, 0]
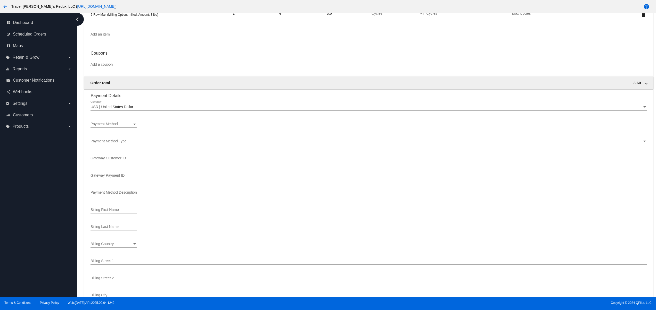
click at [107, 137] on section "Payment Details USD | United States Dollar Currency Payment Method Payment Meth…" at bounding box center [368, 213] width 556 height 249
click at [107, 126] on span "Payment Method" at bounding box center [103, 124] width 27 height 4
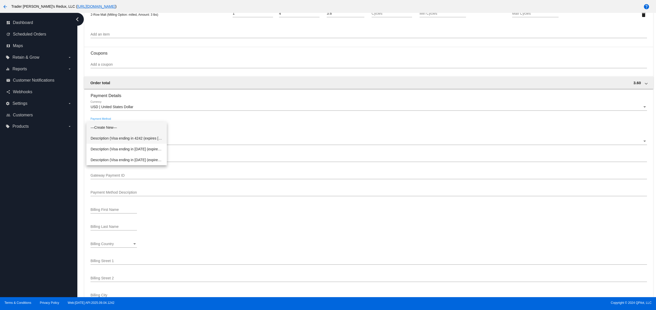
click at [141, 142] on span "Description (Visa ending in 4242 (expires [CREDIT_CARD_DATA])) GatewayCustomerI…" at bounding box center [126, 138] width 72 height 11
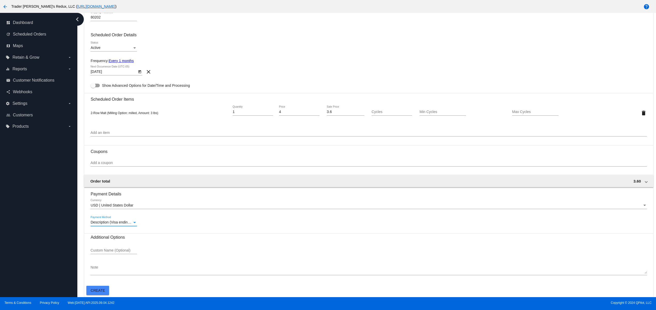
click at [101, 289] on span "Create" at bounding box center [98, 291] width 14 height 4
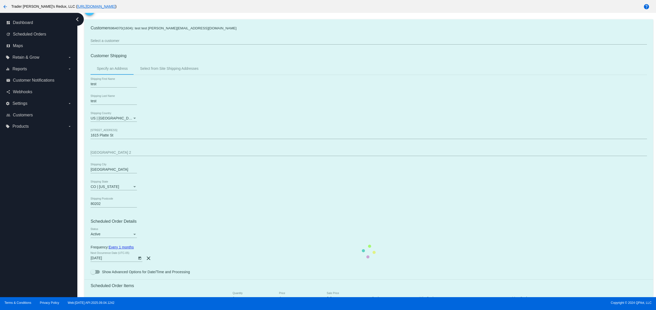
scroll to position [0, 0]
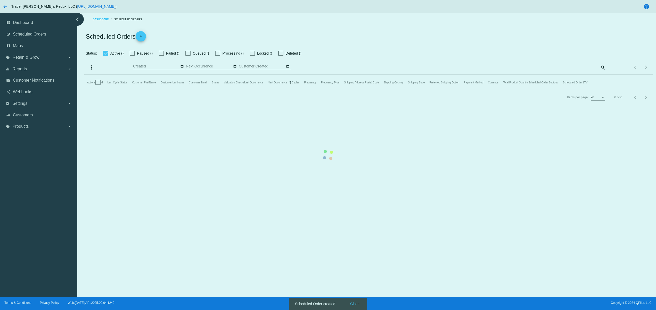
click at [356, 90] on mat-table "Actions Id Last Cycle Status Customer FirstName Customer LastName Customer Emai…" at bounding box center [368, 82] width 568 height 15
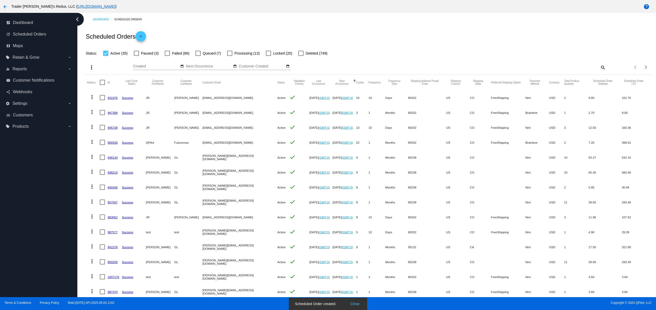
click at [347, 303] on simple-snack-bar "Scheduled Order created. Close" at bounding box center [328, 304] width 66 height 5
drag, startPoint x: 194, startPoint y: 110, endPoint x: 242, endPoint y: 122, distance: 49.0
click at [238, 107] on mat-row "more_vert 947308 Success JR Ewing [EMAIL_ADDRESS][DOMAIN_NAME] Active check [DA…" at bounding box center [368, 112] width 563 height 15
drag, startPoint x: 209, startPoint y: 161, endPoint x: 201, endPoint y: 171, distance: 12.7
click at [206, 161] on mat-cell "[PERSON_NAME][EMAIL_ADDRESS][DOMAIN_NAME]" at bounding box center [239, 157] width 75 height 15
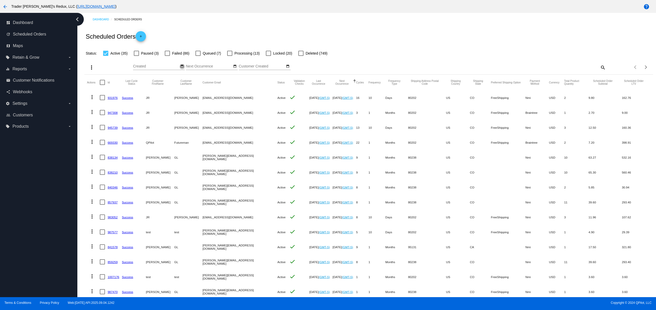
click at [180, 69] on mat-icon "date_range" at bounding box center [182, 66] width 4 height 4
click at [183, 98] on td "12" at bounding box center [187, 99] width 9 height 8
click at [181, 97] on td "11" at bounding box center [178, 99] width 9 height 8
click at [180, 101] on td "11" at bounding box center [178, 99] width 9 height 8
type input "[DATE] - [DATE]"
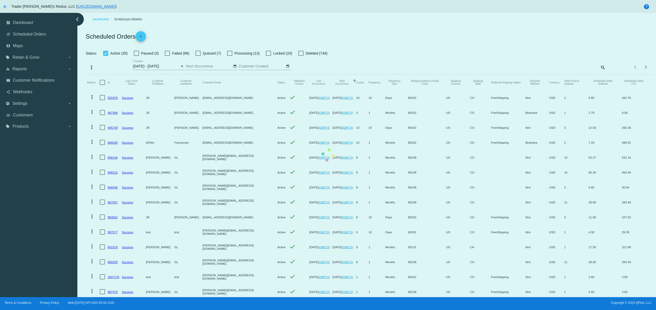
click at [180, 101] on mat-table "Actions Id Last Cycle Status Customer FirstName Customer LastName Customer Emai…" at bounding box center [368, 232] width 568 height 315
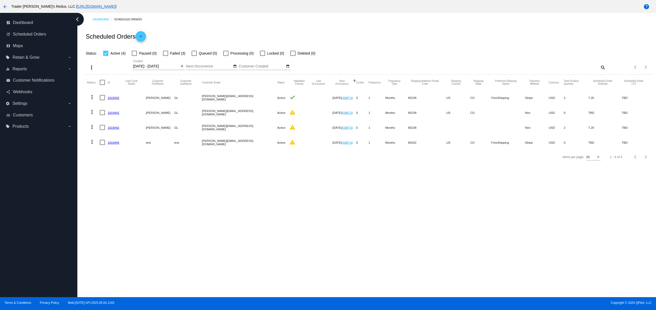
click at [115, 95] on mat-cell "1019432" at bounding box center [114, 97] width 14 height 15
click at [114, 97] on link "1019432" at bounding box center [113, 97] width 12 height 3
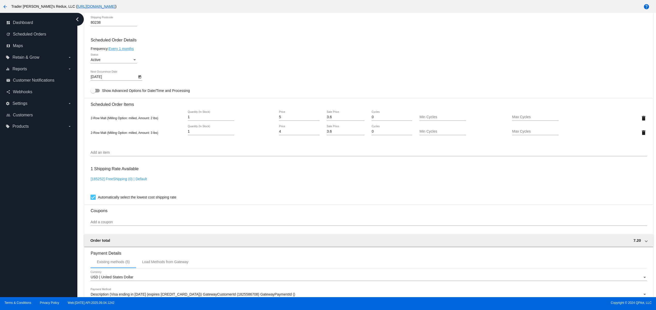
scroll to position [103, 0]
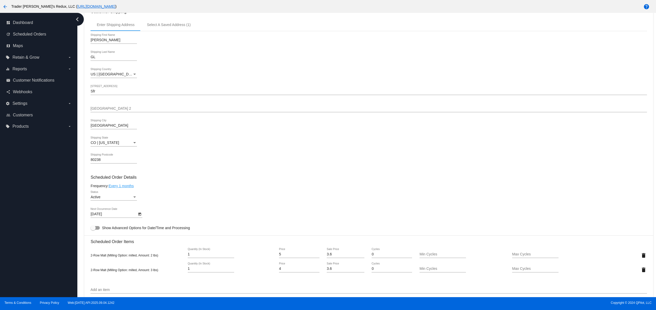
click at [101, 200] on div "Active" at bounding box center [111, 197] width 42 height 4
click at [104, 211] on span "Paused" at bounding box center [113, 211] width 46 height 11
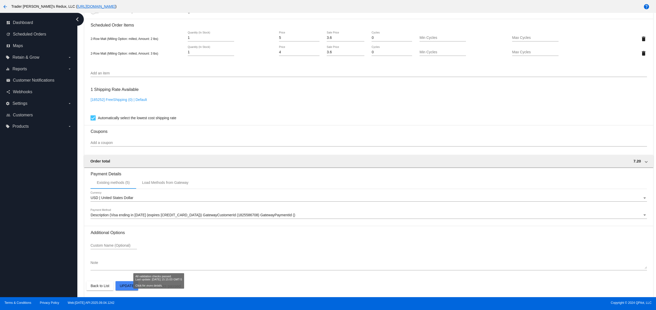
scroll to position [326, 0]
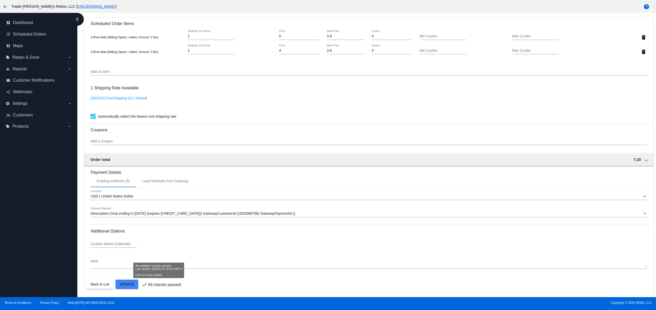
click at [128, 286] on mat-card "Customer 5788456: [PERSON_NAME] [PERSON_NAME] [PERSON_NAME][EMAIL_ADDRESS][DOMA…" at bounding box center [368, 32] width 568 height 530
click at [360, 307] on snack-bar-container "Scheduled Order updated. Close" at bounding box center [327, 304] width 79 height 12
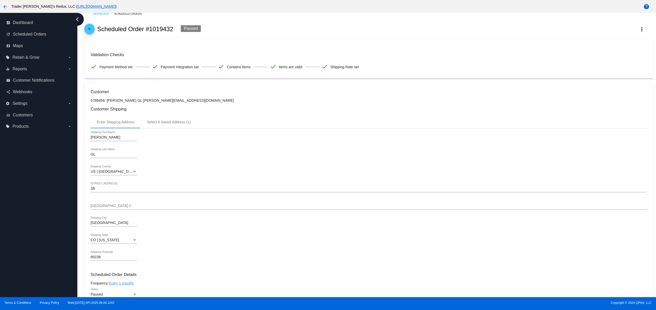
scroll to position [0, 0]
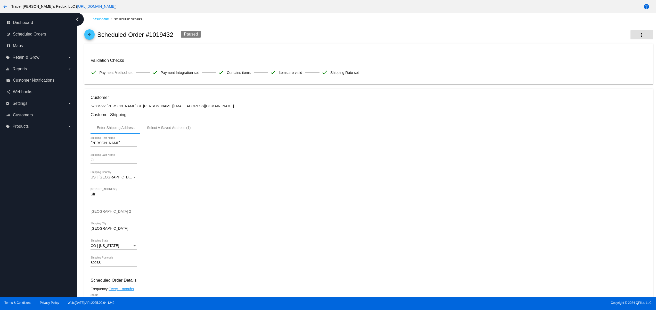
click at [630, 37] on button "more_vert" at bounding box center [641, 34] width 23 height 9
click at [593, 85] on button "delete Delete" at bounding box center [609, 88] width 72 height 12
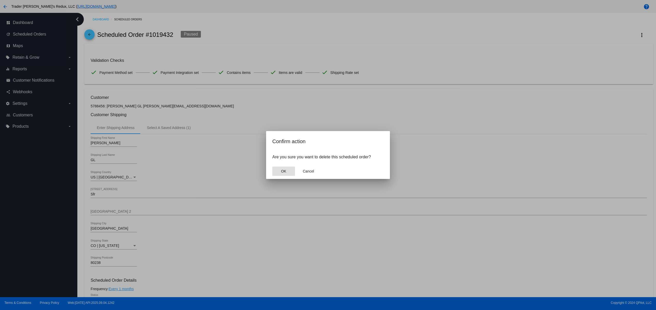
click at [282, 174] on button "OK" at bounding box center [283, 171] width 23 height 9
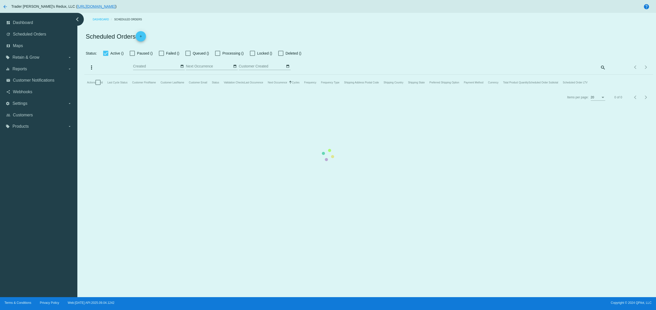
type input "[DATE] - [DATE]"
